Goal: Transaction & Acquisition: Purchase product/service

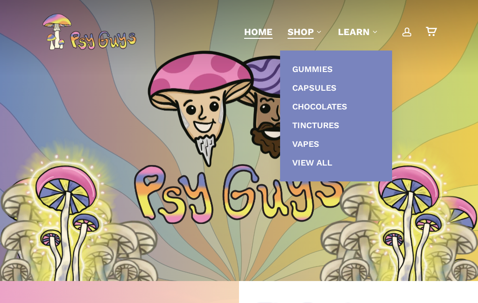
click at [352, 103] on link "Chocolates" at bounding box center [336, 106] width 93 height 19
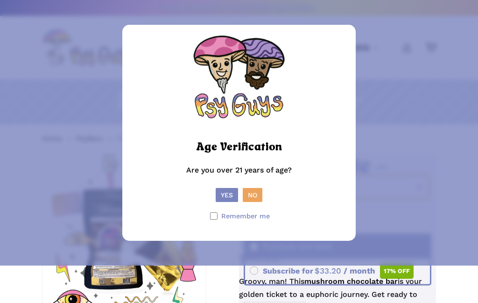
click at [225, 202] on button "Yes" at bounding box center [227, 195] width 22 height 14
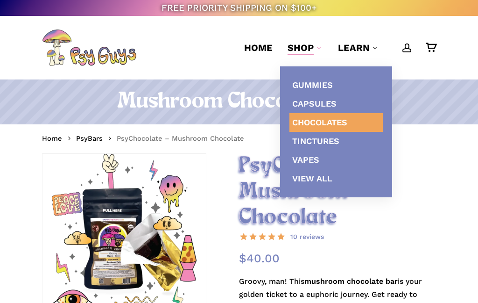
click at [348, 82] on link "Gummies" at bounding box center [336, 85] width 93 height 19
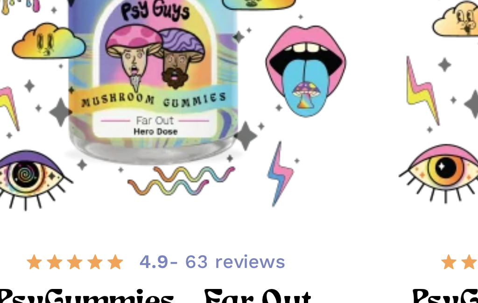
scroll to position [163, 0]
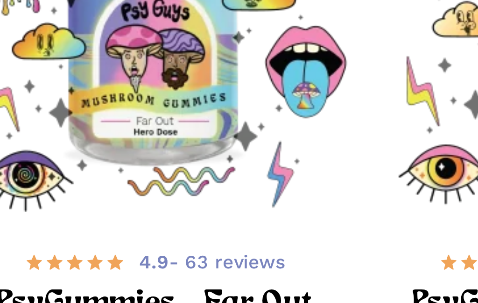
click at [148, 42] on img "PsyGummies - Far Out" at bounding box center [216, 5] width 136 height 136
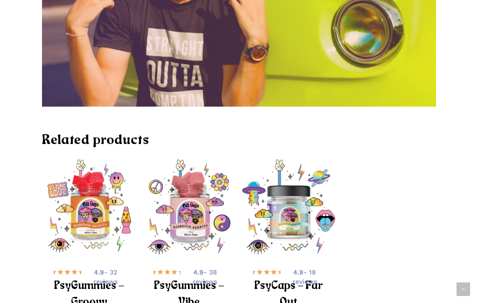
scroll to position [3363, 0]
